Goal: Use online tool/utility

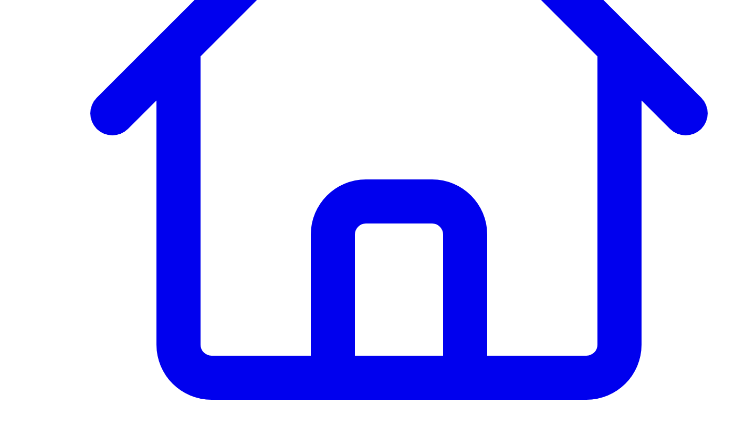
scroll to position [326, 0]
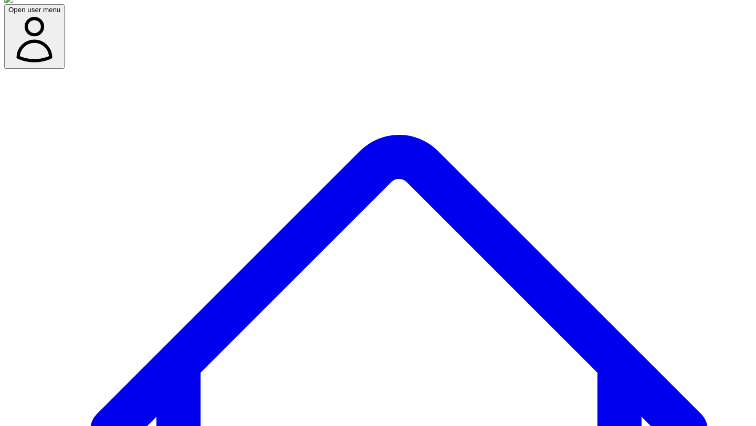
scroll to position [0, 0]
